Goal: Transaction & Acquisition: Purchase product/service

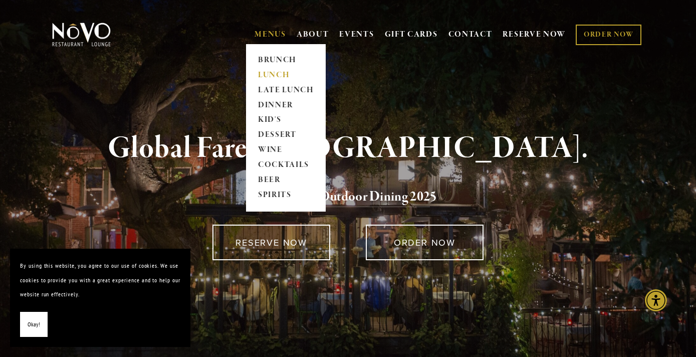
click at [268, 72] on link "LUNCH" at bounding box center [285, 75] width 63 height 15
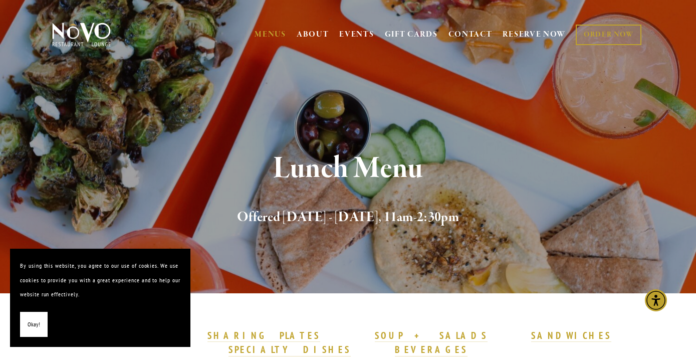
click at [30, 328] on span "Okay!" at bounding box center [34, 324] width 13 height 15
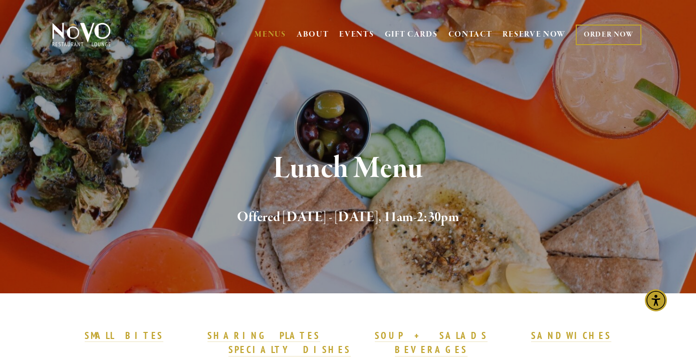
click at [612, 26] on link "ORDER NOW" at bounding box center [608, 35] width 66 height 21
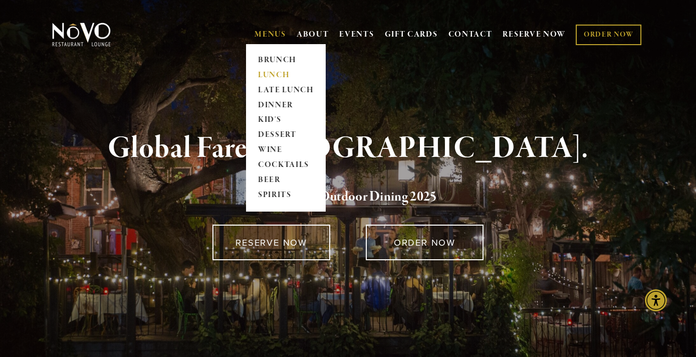
click at [278, 75] on link "LUNCH" at bounding box center [285, 75] width 63 height 15
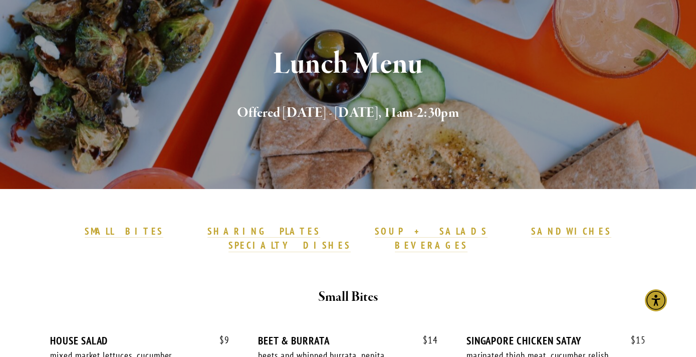
scroll to position [239, 0]
